Goal: Information Seeking & Learning: Learn about a topic

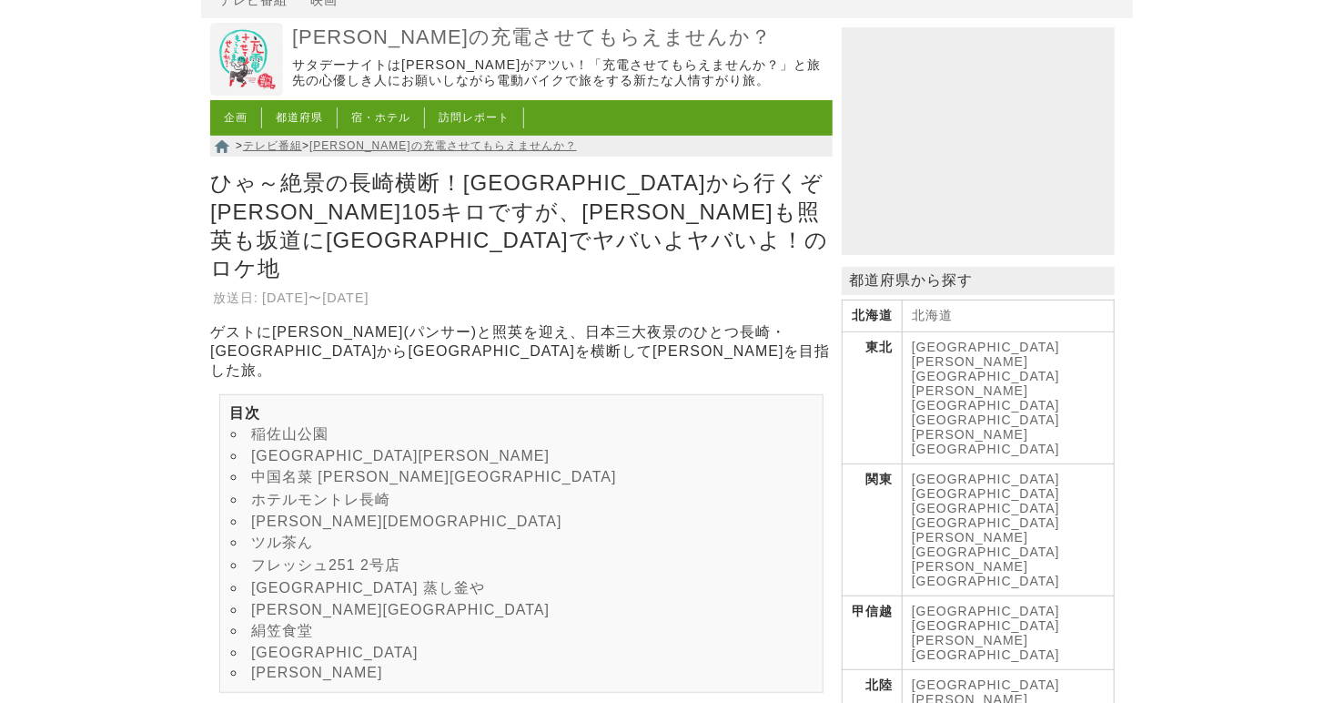
scroll to position [182, 0]
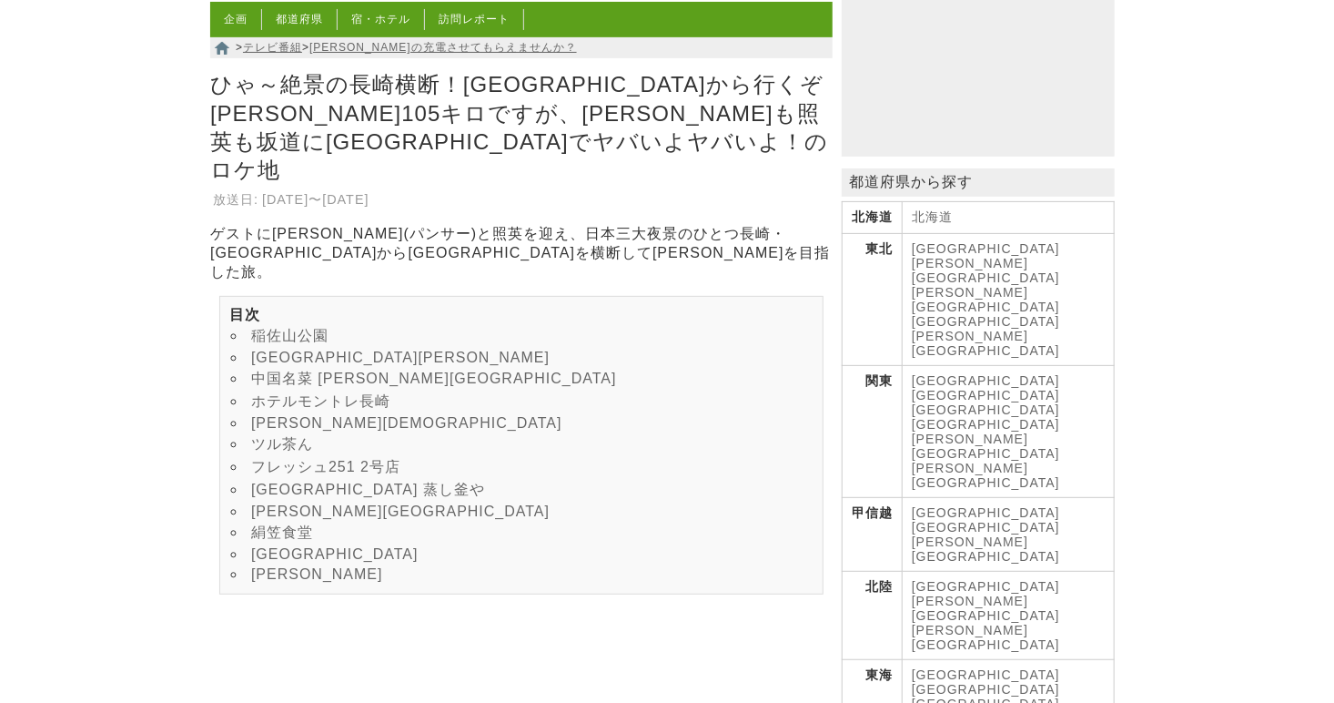
click at [284, 349] on link "[GEOGRAPHIC_DATA][PERSON_NAME]" at bounding box center [400, 356] width 299 height 15
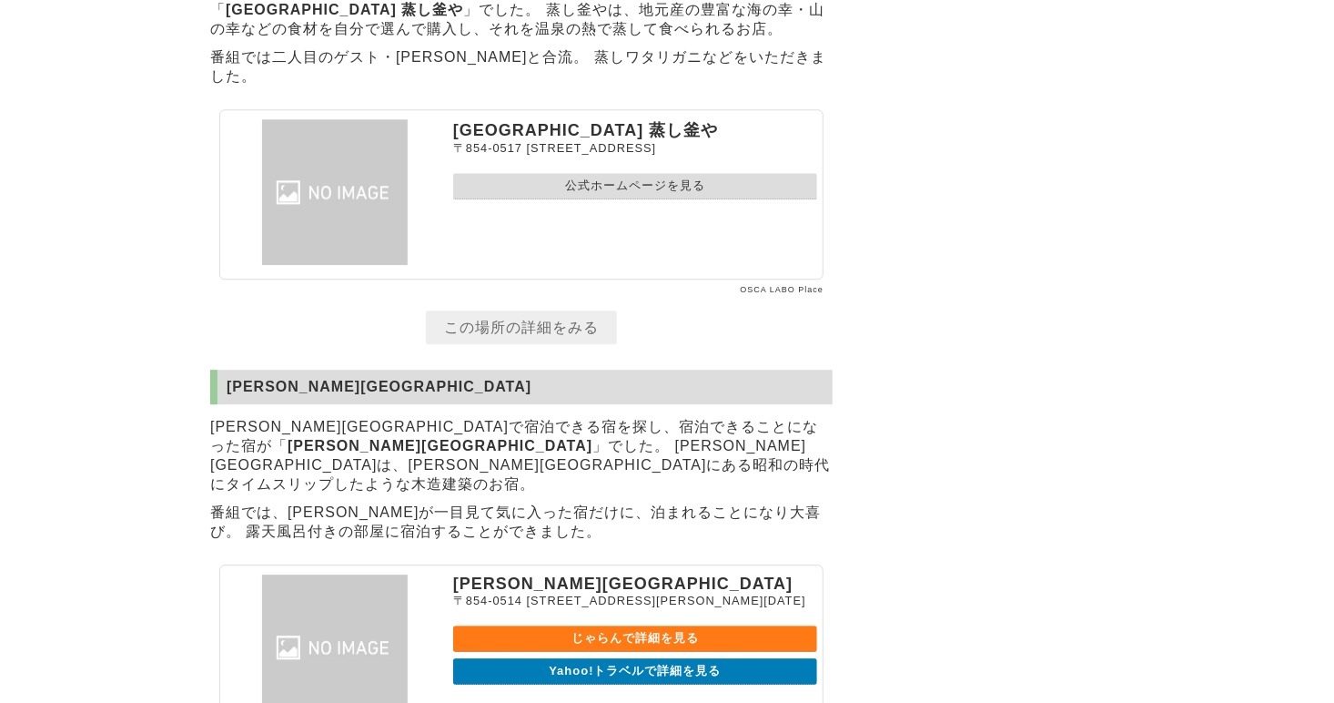
scroll to position [5714, 0]
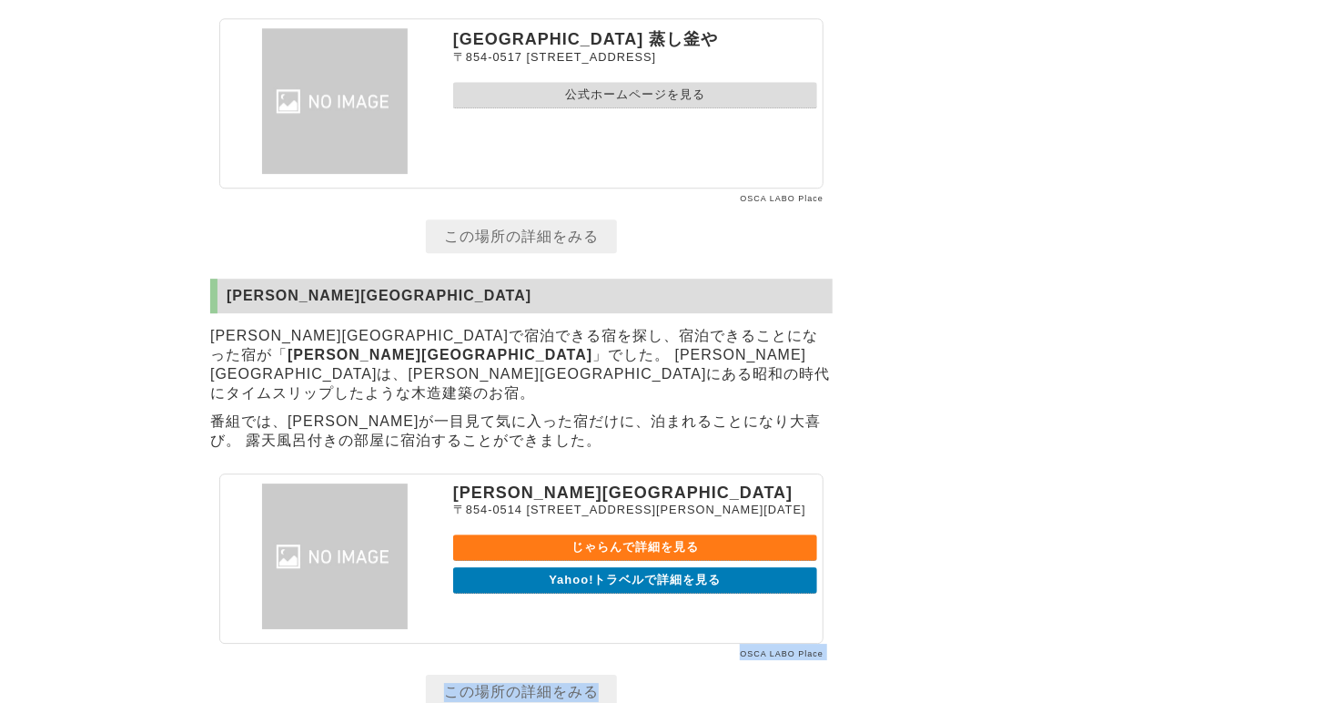
click at [645, 623] on section "[PERSON_NAME][GEOGRAPHIC_DATA] [PERSON_NAME][GEOGRAPHIC_DATA]で宿泊できる宿を探し、宿泊できること…" at bounding box center [521, 489] width 623 height 423
click at [259, 283] on h2 "[PERSON_NAME][GEOGRAPHIC_DATA]" at bounding box center [521, 295] width 623 height 35
click at [555, 219] on link "この場所の詳細をみる" at bounding box center [521, 236] width 191 height 34
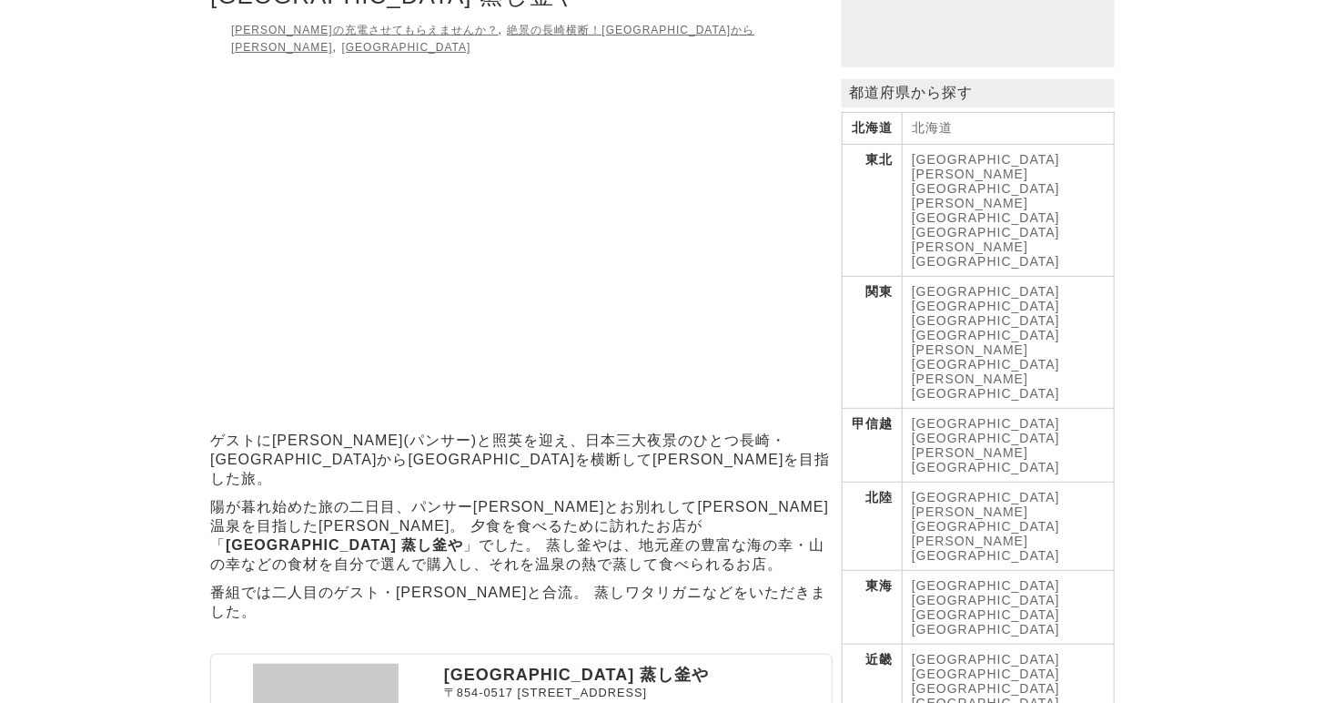
scroll to position [273, 0]
